Goal: Communication & Community: Answer question/provide support

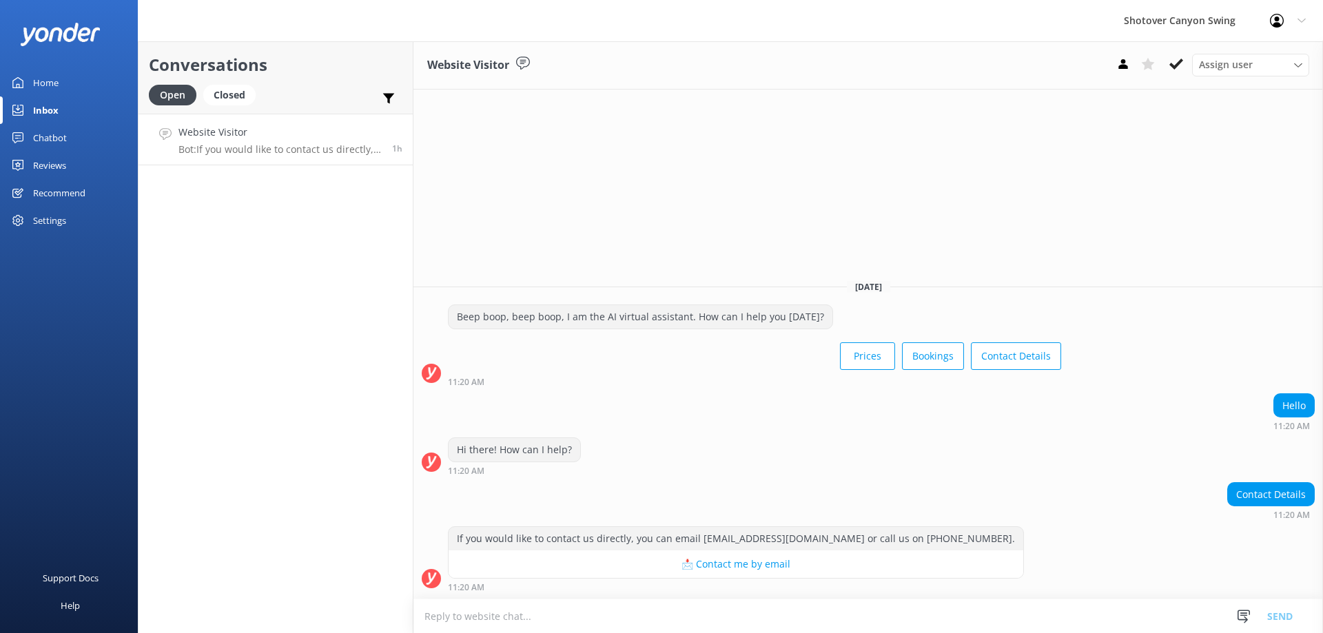
click at [57, 166] on div "Reviews" at bounding box center [49, 166] width 33 height 28
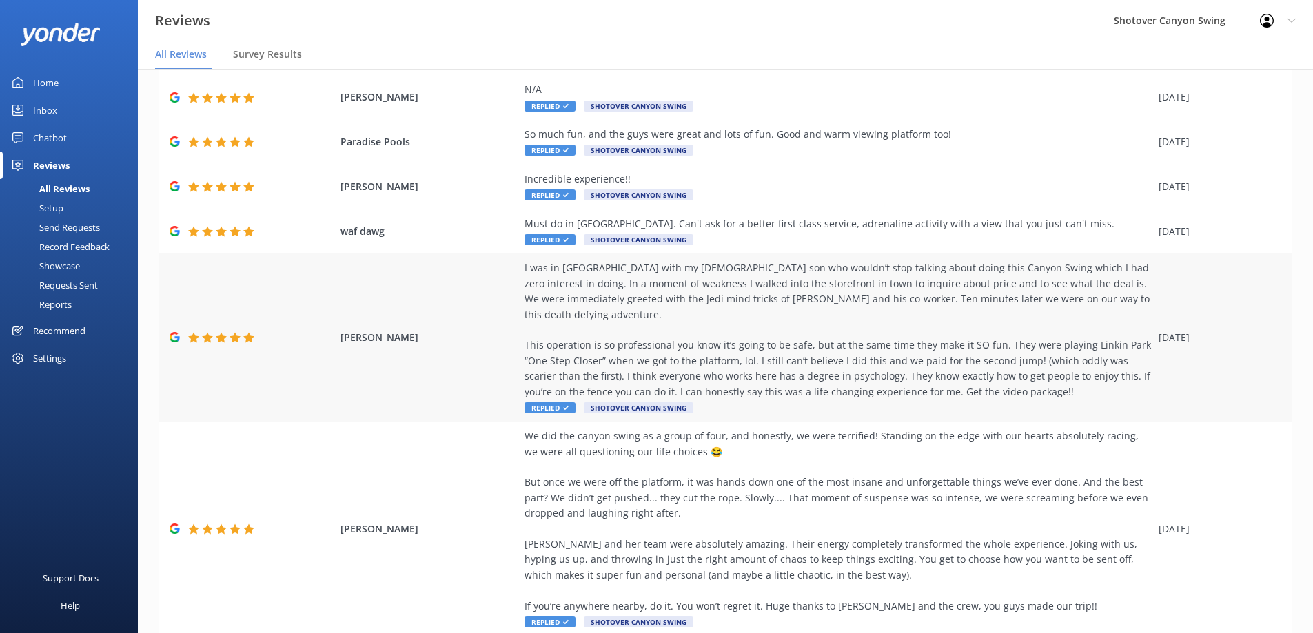
scroll to position [398, 0]
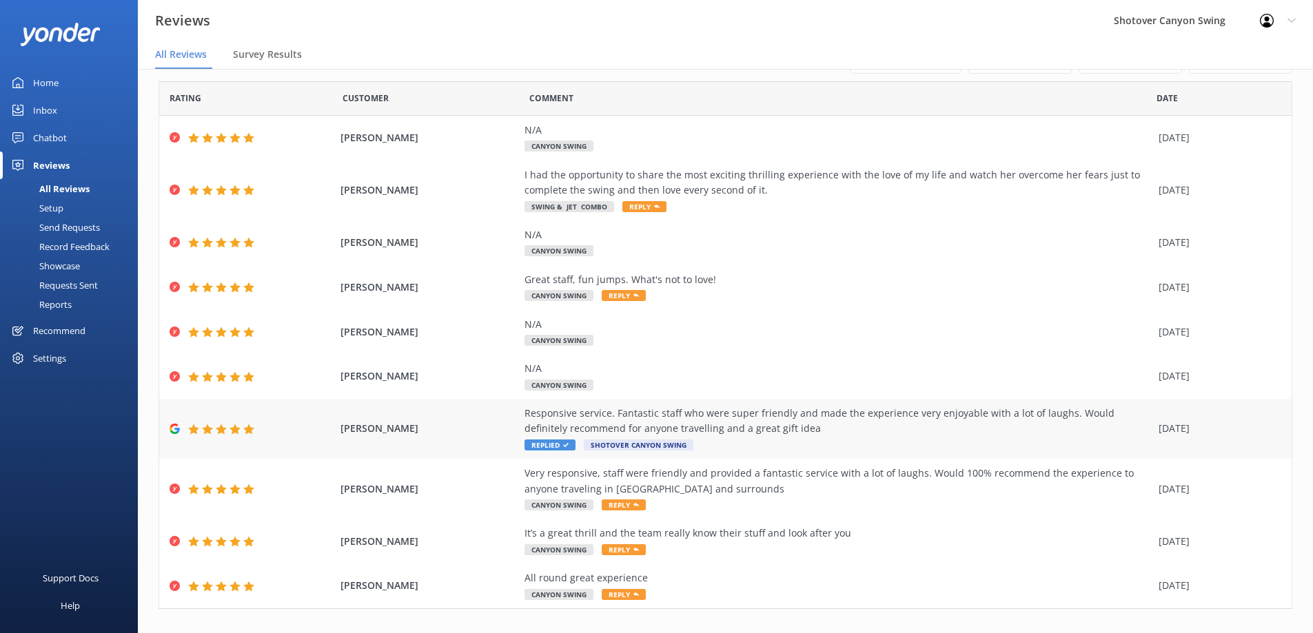
scroll to position [58, 0]
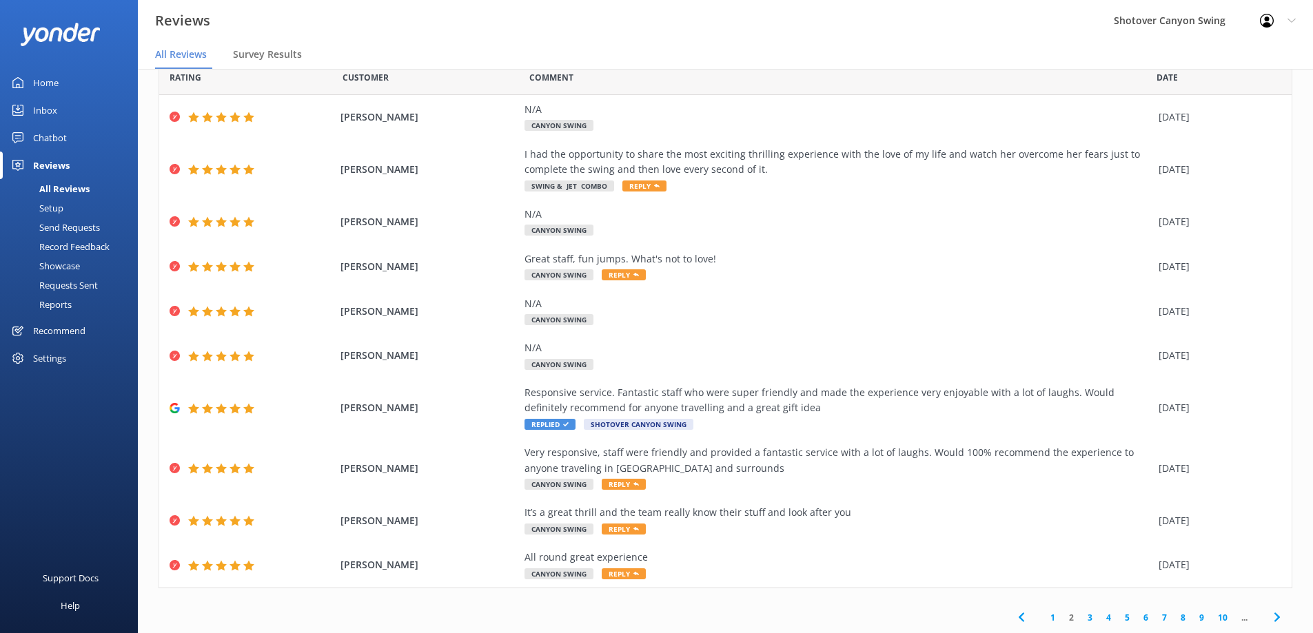
click at [1081, 614] on link "3" at bounding box center [1090, 617] width 19 height 13
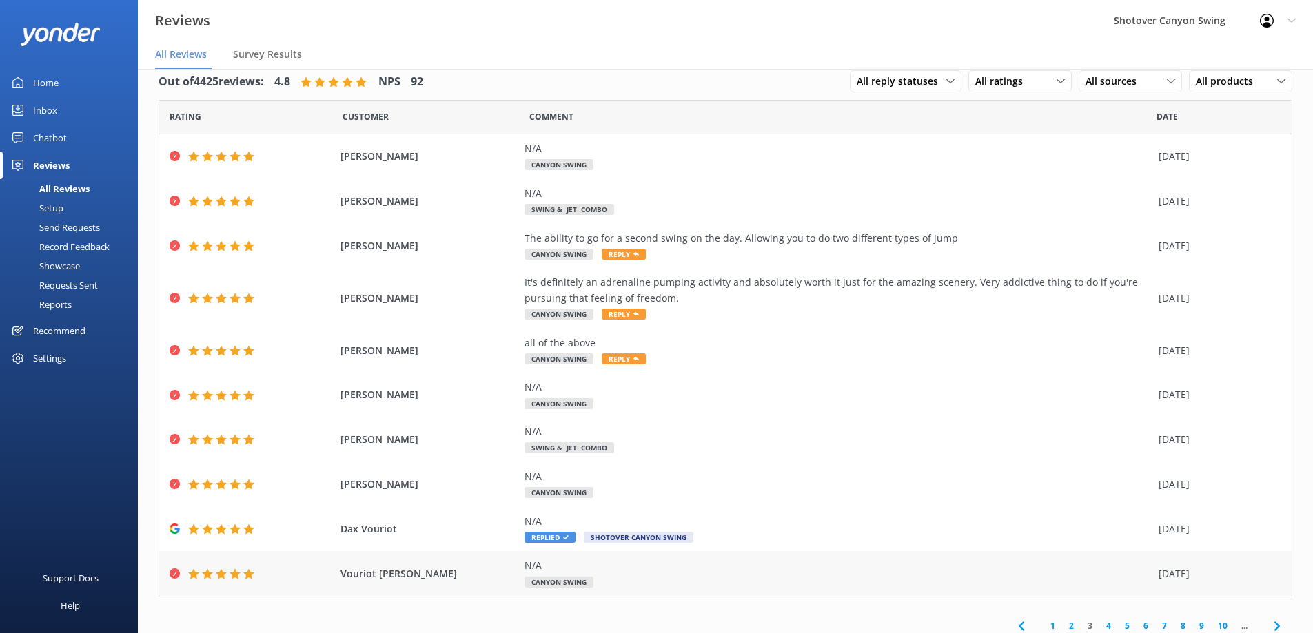
scroll to position [27, 0]
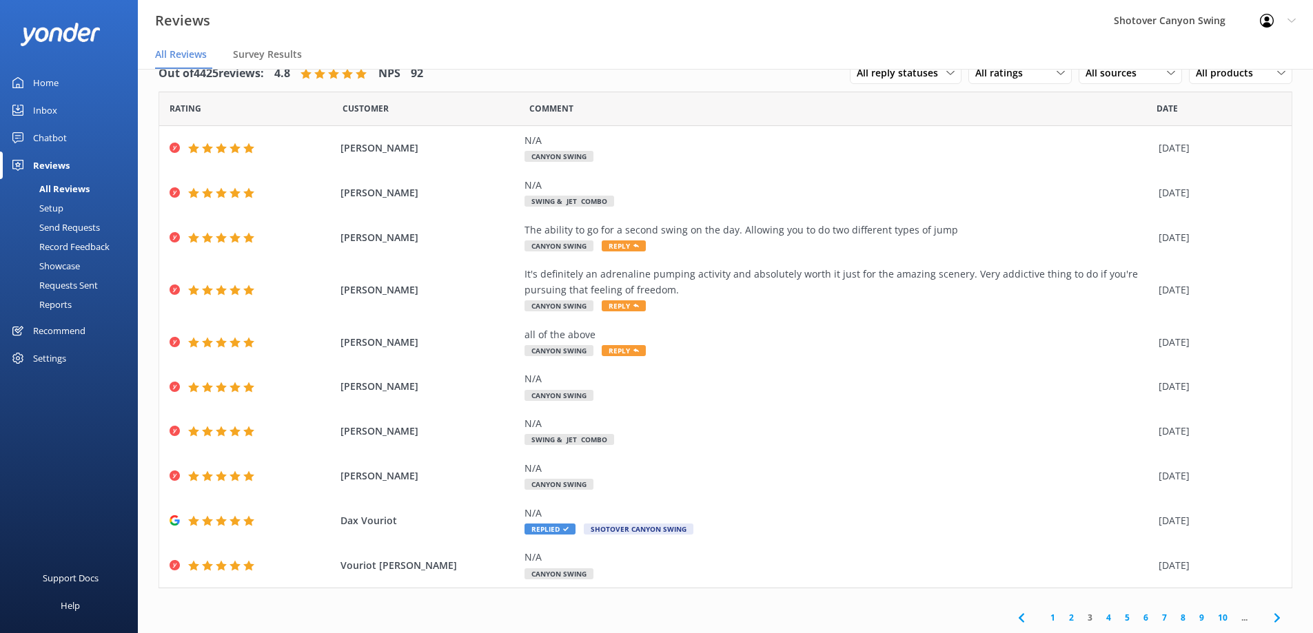
click at [1044, 618] on link "1" at bounding box center [1053, 617] width 19 height 13
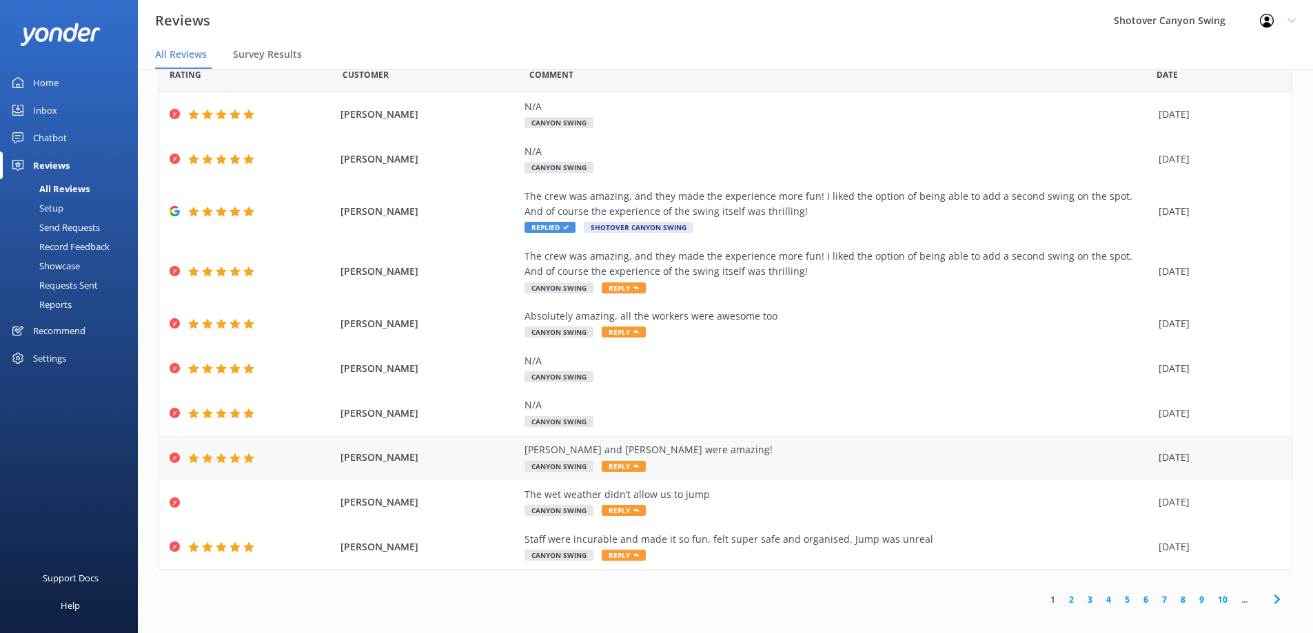
scroll to position [28, 0]
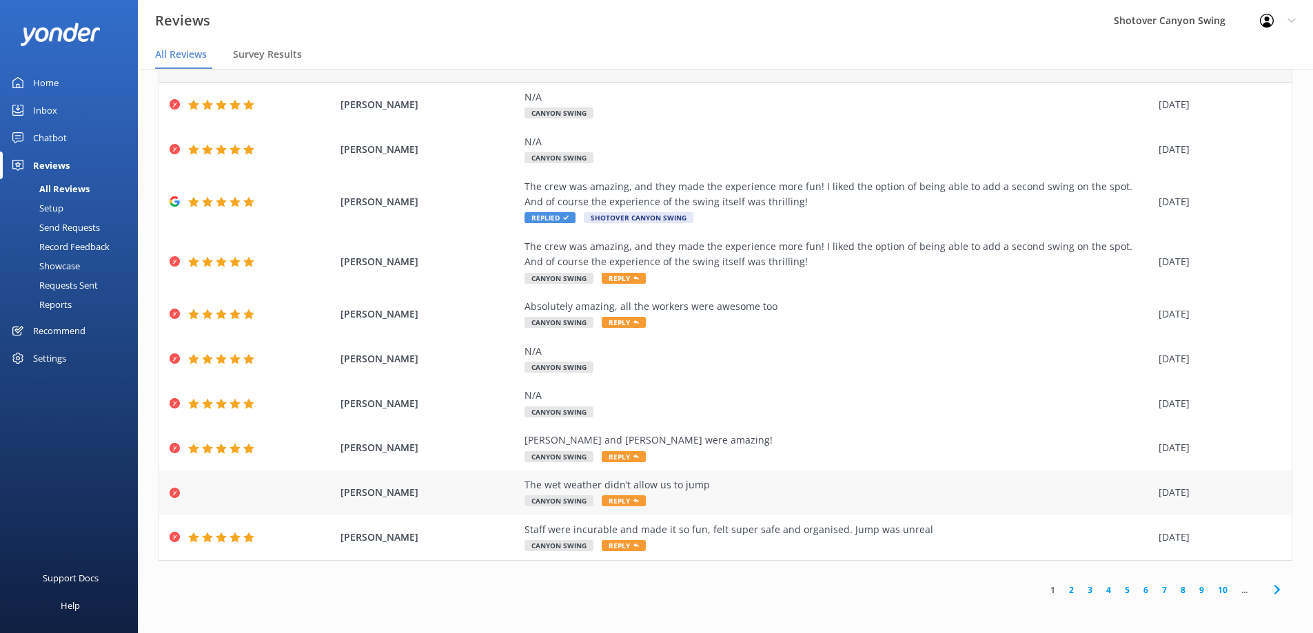
click at [474, 491] on span "[PERSON_NAME]" at bounding box center [430, 492] width 178 height 15
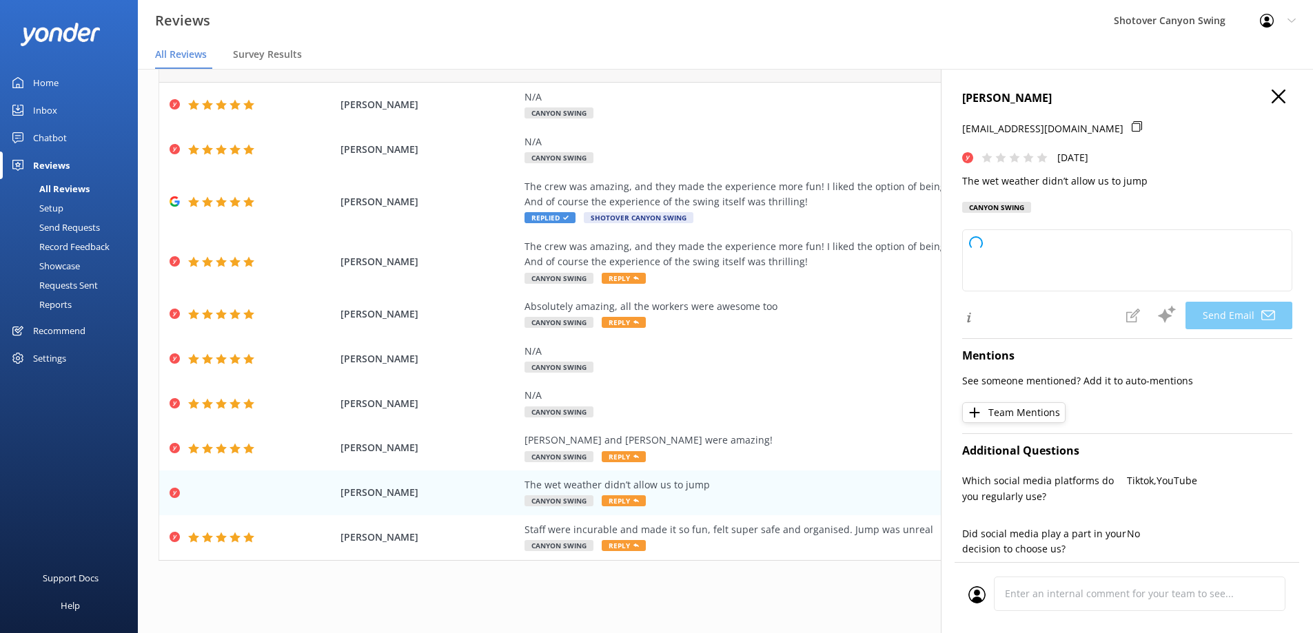
type textarea "Hi [PERSON_NAME], Thank you for your feedback. We're sorry the weather prevente…"
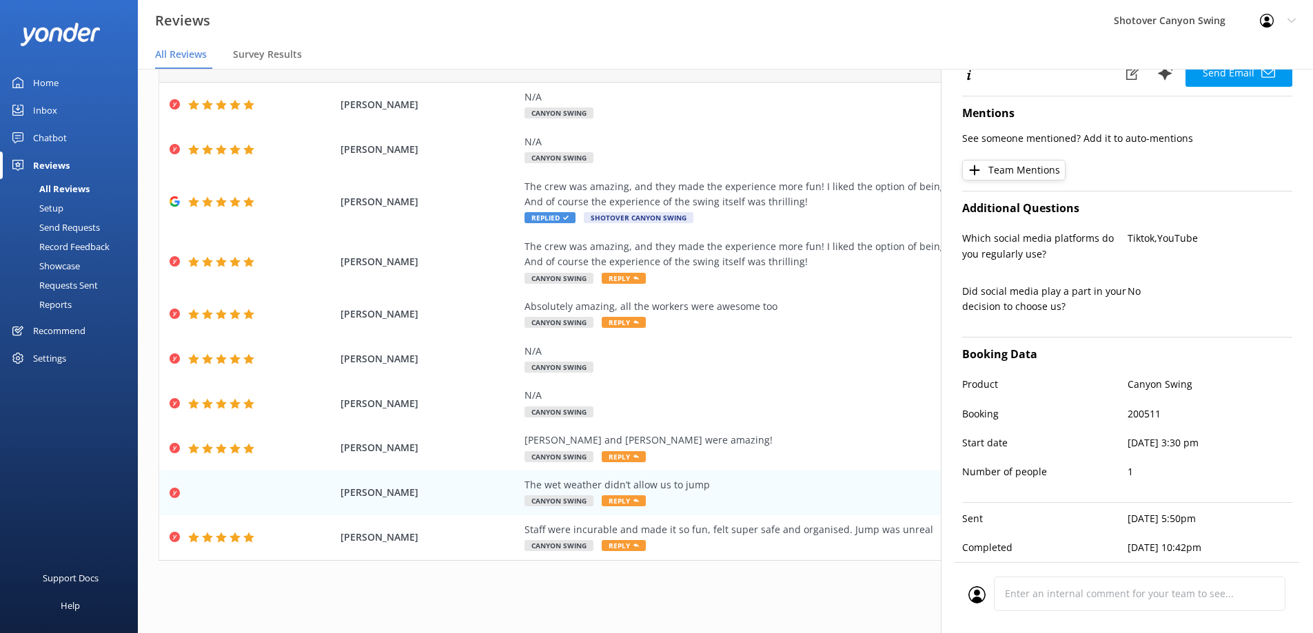
scroll to position [0, 0]
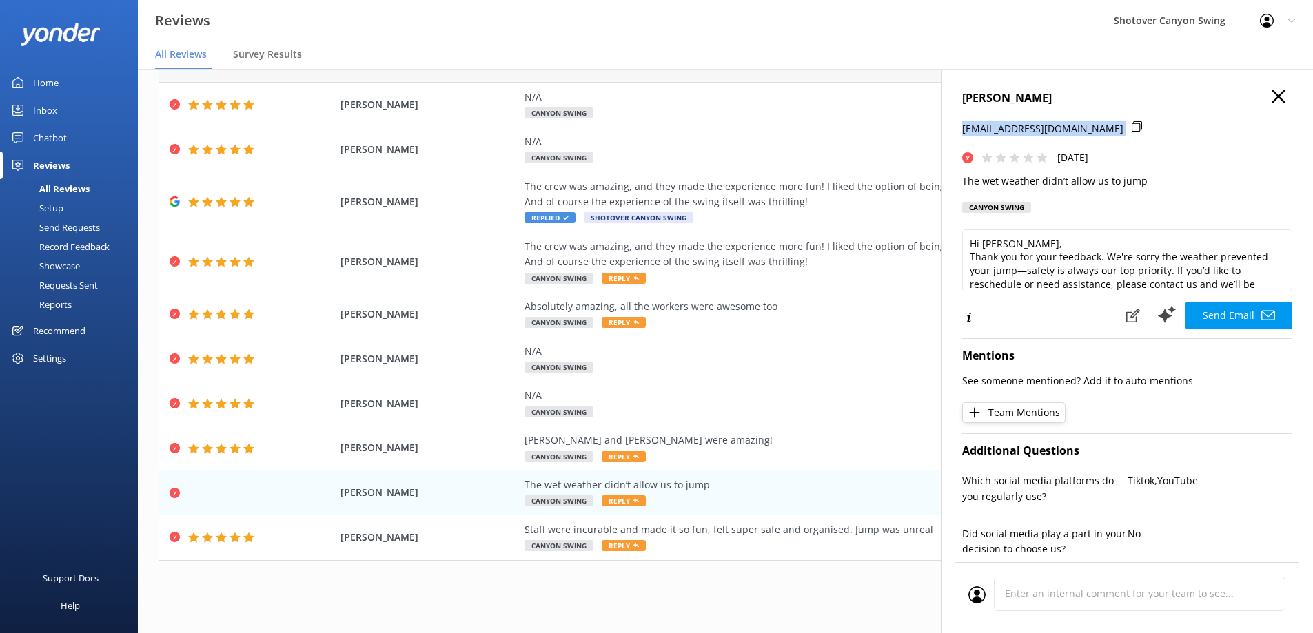
drag, startPoint x: 963, startPoint y: 127, endPoint x: 1068, endPoint y: 125, distance: 105.5
click at [1068, 125] on div "[EMAIL_ADDRESS][DOMAIN_NAME]" at bounding box center [1127, 135] width 330 height 29
copy div "[EMAIL_ADDRESS][DOMAIN_NAME]"
